Goal: Find specific page/section: Find specific page/section

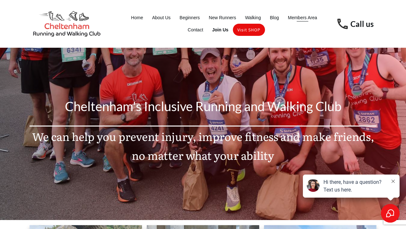
click at [306, 19] on span "Members Area" at bounding box center [302, 17] width 29 height 9
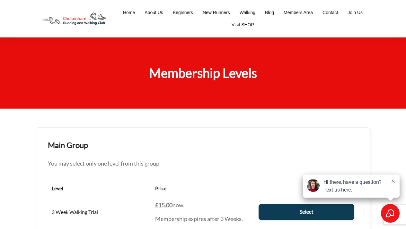
click at [302, 13] on span "Members Area" at bounding box center [297, 12] width 29 height 9
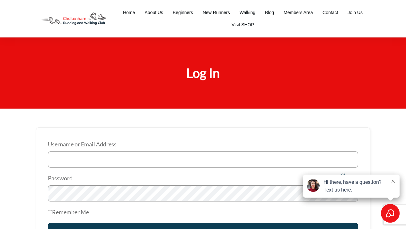
type input "[PERSON_NAME]"
click at [203, 229] on input "Log In" at bounding box center [203, 231] width 310 height 16
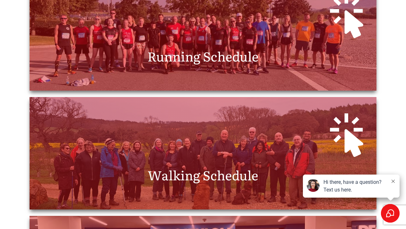
scroll to position [224, 0]
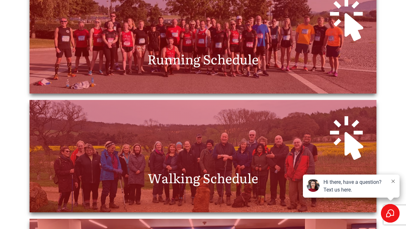
click at [186, 59] on span "Running Schedule" at bounding box center [202, 58] width 111 height 19
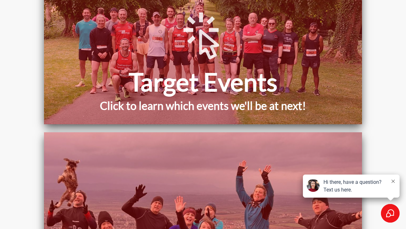
scroll to position [440, 0]
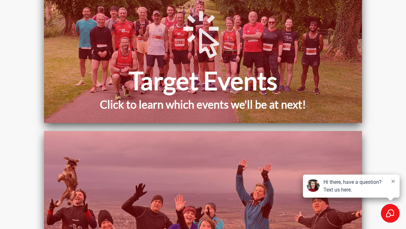
click at [392, 181] on icon at bounding box center [392, 181] width 3 height 3
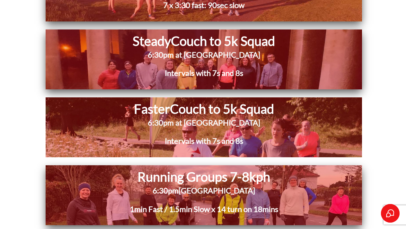
scroll to position [3339, 0]
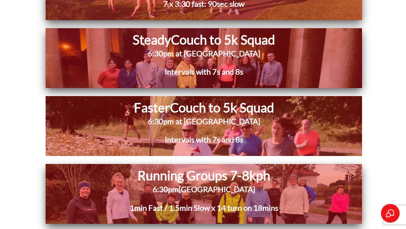
click at [185, 168] on h1 "Running Groups 7-8kph" at bounding box center [203, 176] width 249 height 17
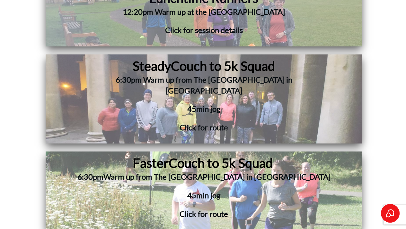
scroll to position [3833, 0]
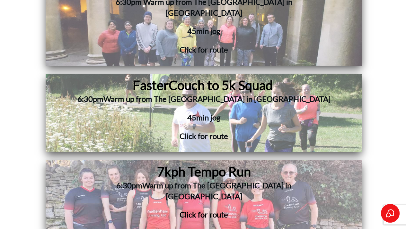
scroll to position [3899, 0]
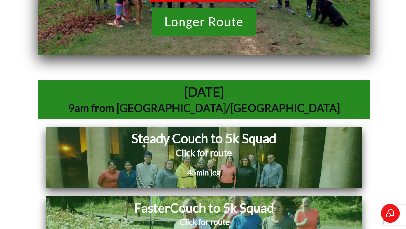
scroll to position [4885, 0]
